Goal: Information Seeking & Learning: Learn about a topic

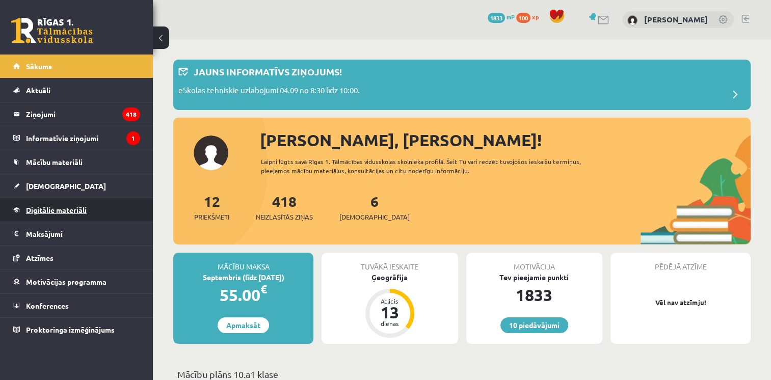
click at [51, 201] on link "Digitālie materiāli" at bounding box center [76, 209] width 127 height 23
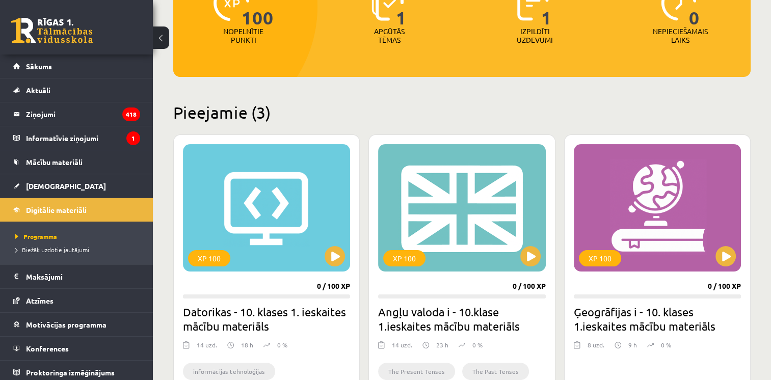
scroll to position [204, 0]
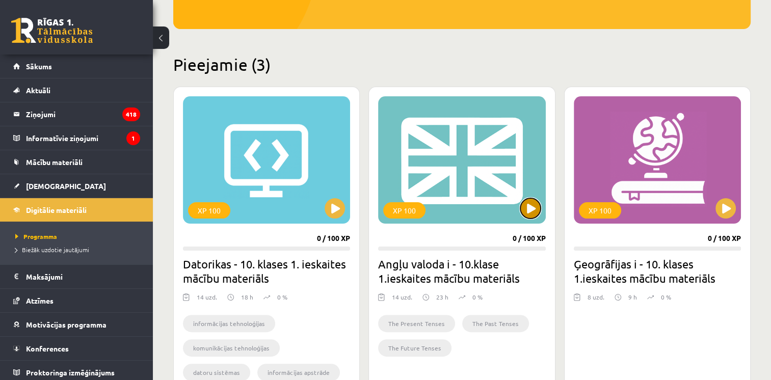
click at [527, 205] on button at bounding box center [531, 208] width 20 height 20
click at [489, 191] on div "XP 100" at bounding box center [461, 159] width 167 height 127
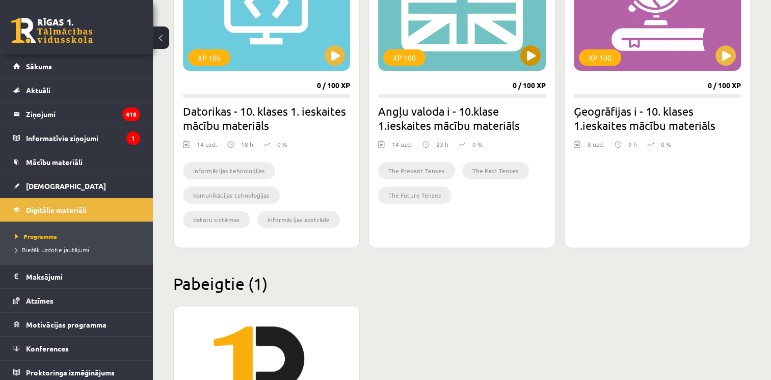
scroll to position [449, 0]
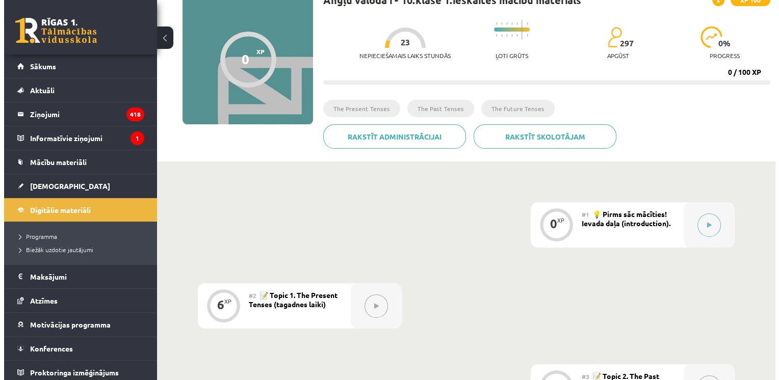
scroll to position [102, 0]
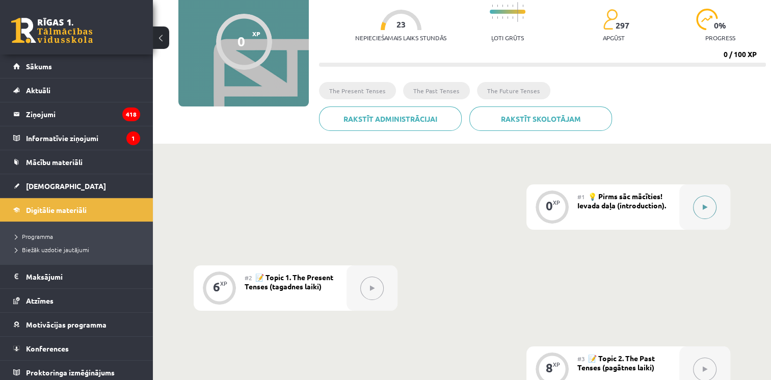
click at [701, 197] on button at bounding box center [704, 207] width 23 height 23
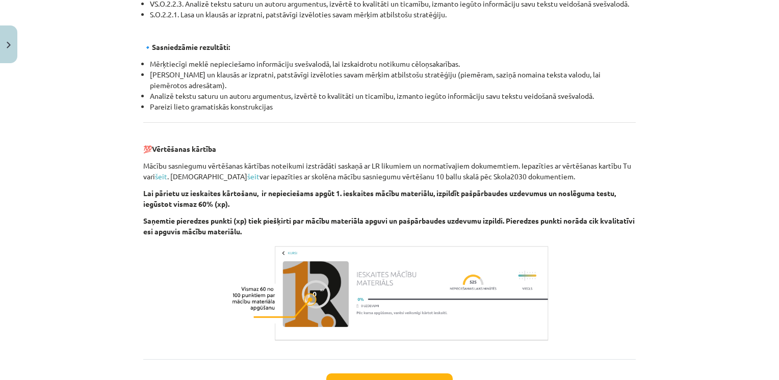
scroll to position [1152, 0]
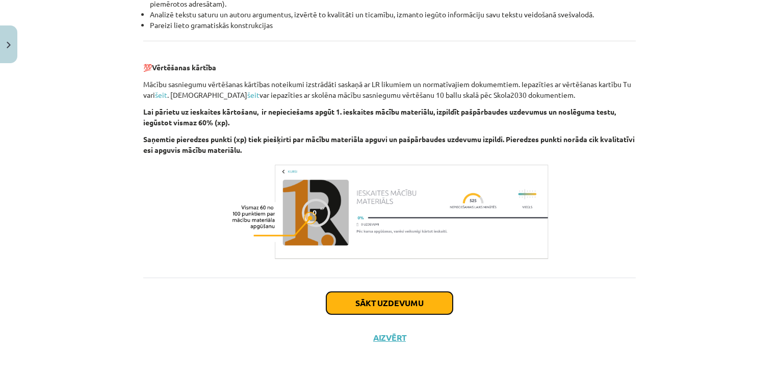
click at [424, 305] on button "Sākt uzdevumu" at bounding box center [389, 303] width 126 height 22
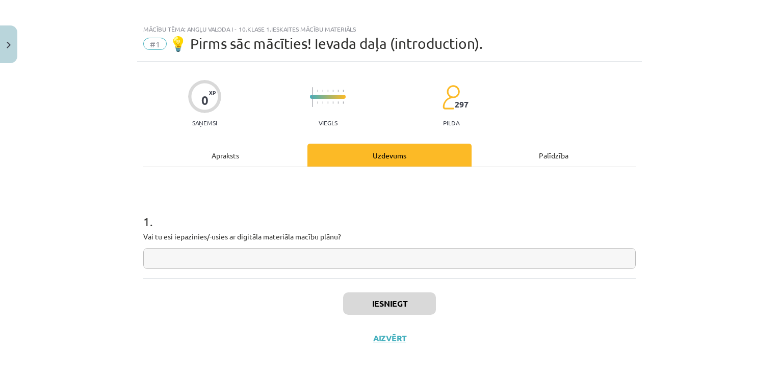
click at [246, 255] on input "text" at bounding box center [389, 258] width 493 height 21
type input "**"
click at [374, 306] on button "Iesniegt" at bounding box center [389, 304] width 93 height 22
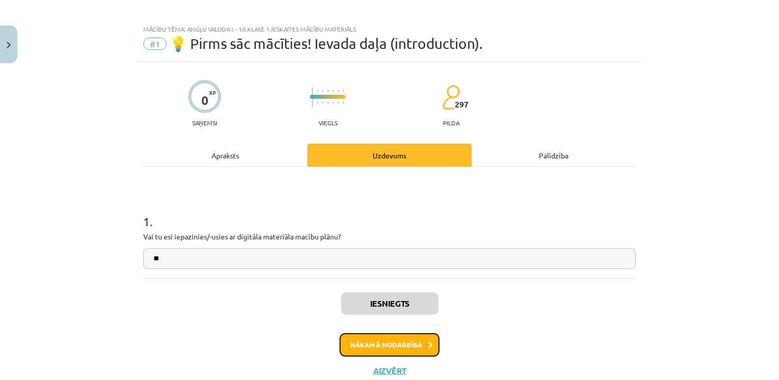
click at [394, 336] on button "Nākamā nodarbība" at bounding box center [390, 344] width 100 height 23
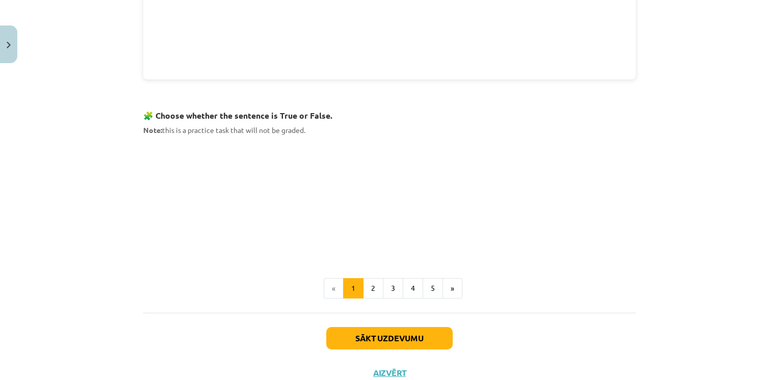
scroll to position [618, 0]
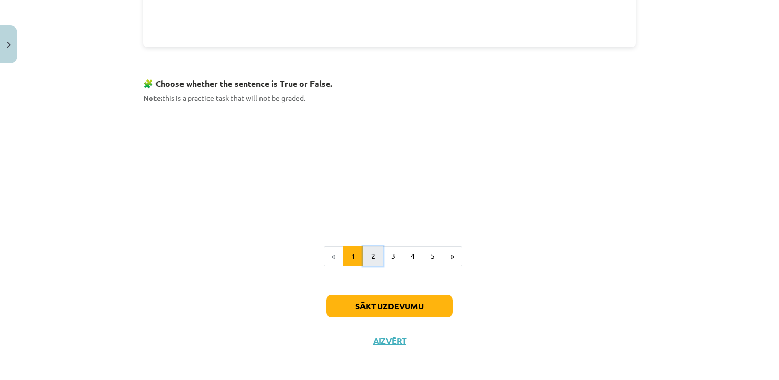
click at [371, 252] on button "2" at bounding box center [373, 256] width 20 height 20
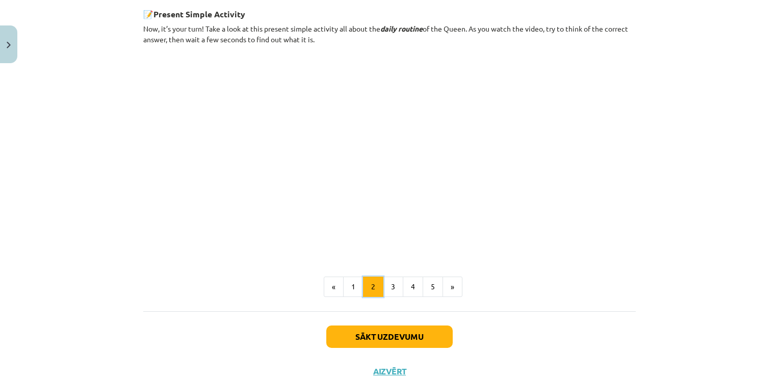
scroll to position [623, 0]
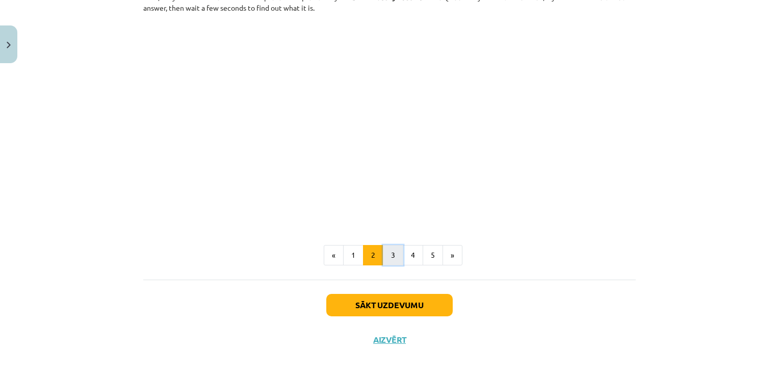
click at [394, 249] on button "3" at bounding box center [393, 255] width 20 height 20
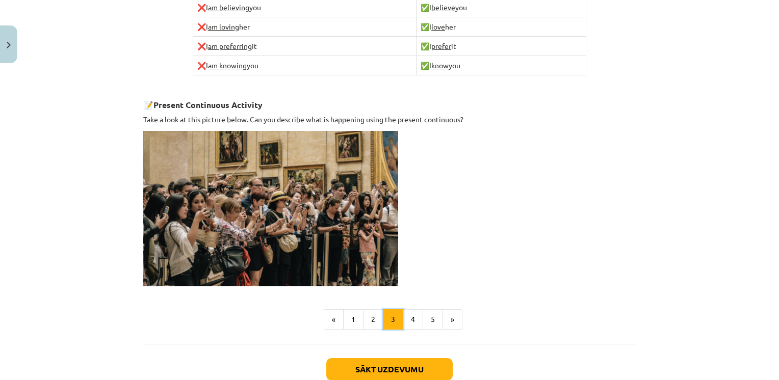
scroll to position [700, 0]
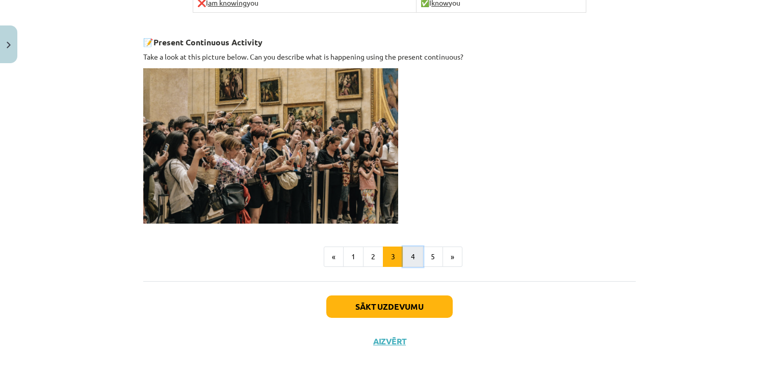
click at [409, 250] on button "4" at bounding box center [413, 257] width 20 height 20
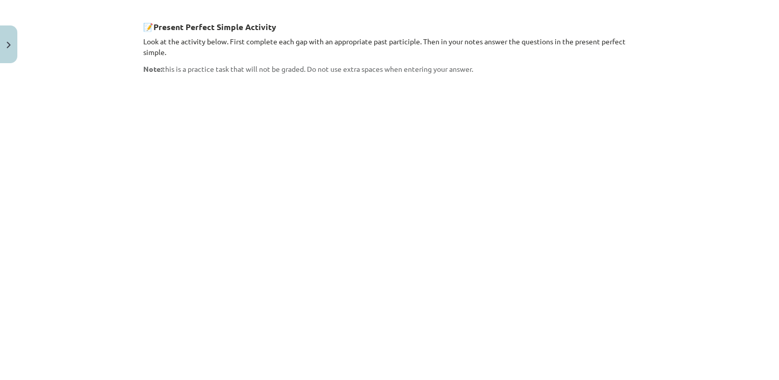
scroll to position [897, 0]
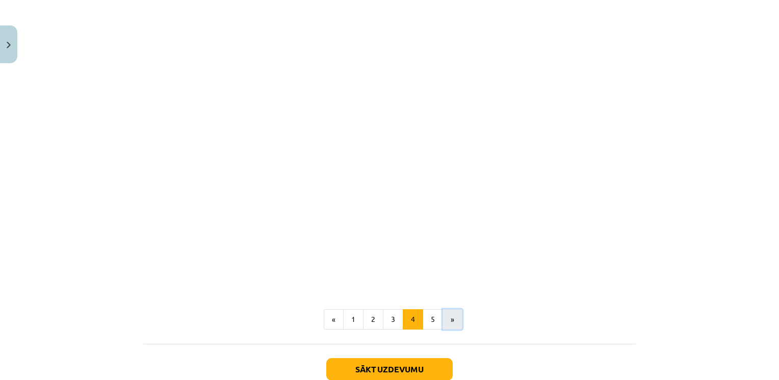
click at [444, 309] on button "»" at bounding box center [453, 319] width 20 height 20
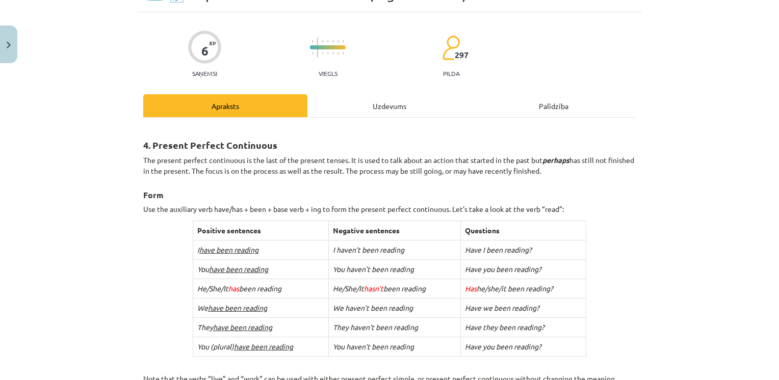
scroll to position [0, 0]
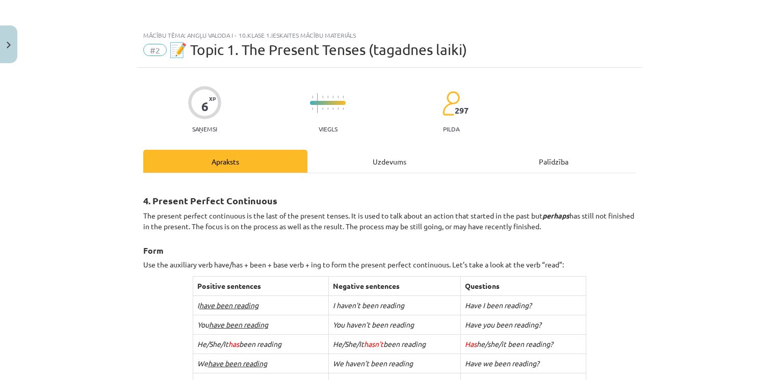
click at [385, 156] on div "Uzdevums" at bounding box center [389, 161] width 164 height 23
